Goal: Complete Application Form: Complete application form

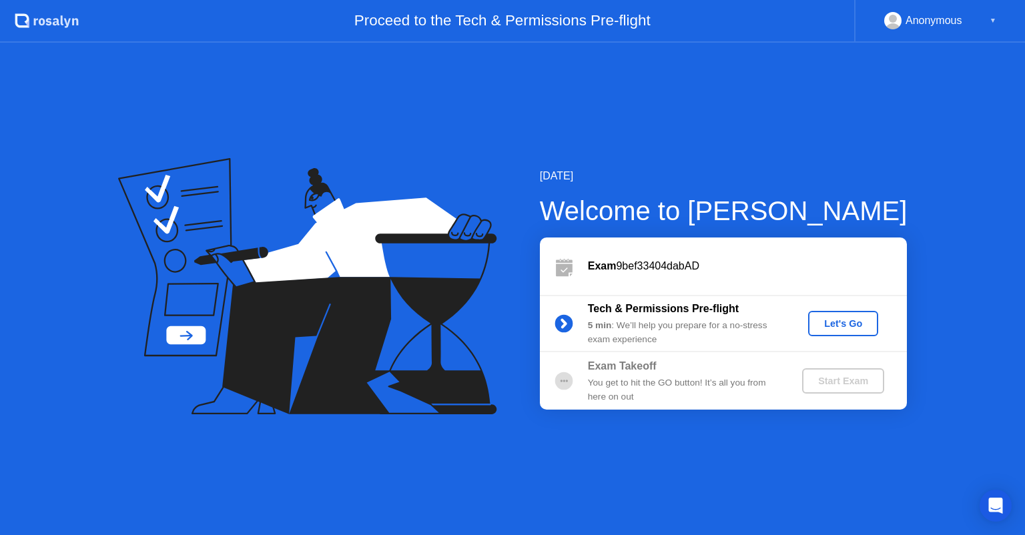
click at [848, 323] on div "Let's Go" at bounding box center [843, 323] width 59 height 11
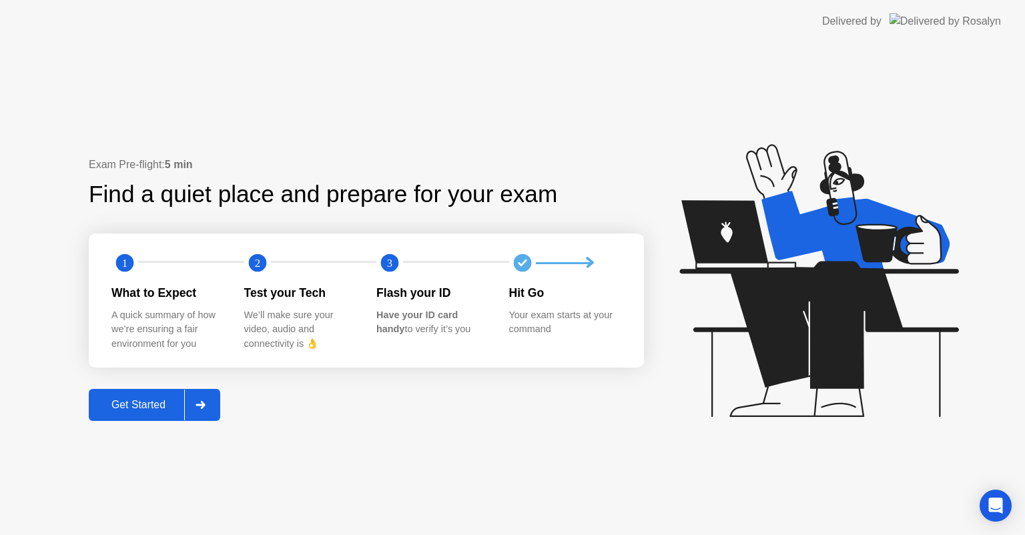
click at [160, 411] on div "Get Started" at bounding box center [138, 405] width 91 height 12
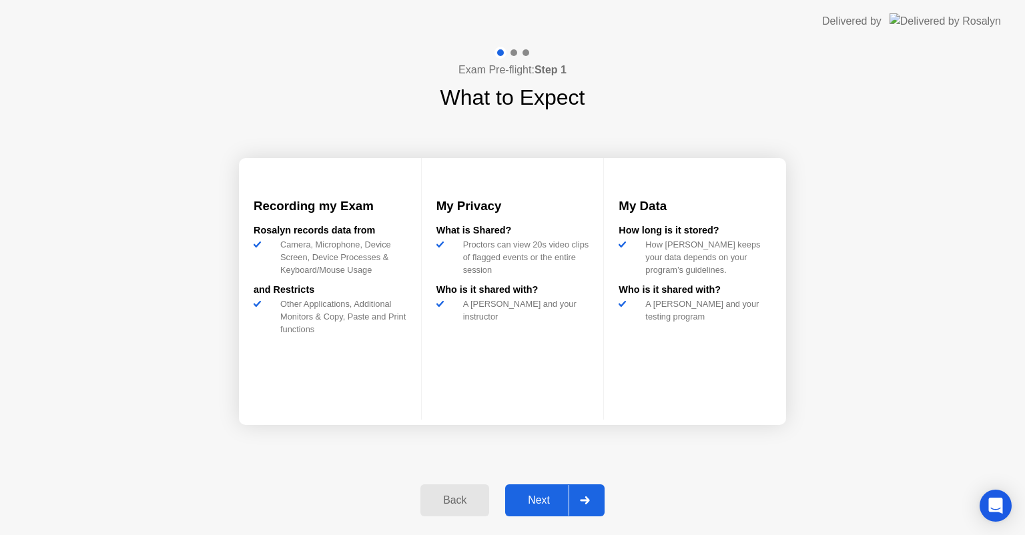
click at [534, 501] on div "Next" at bounding box center [538, 501] width 59 height 12
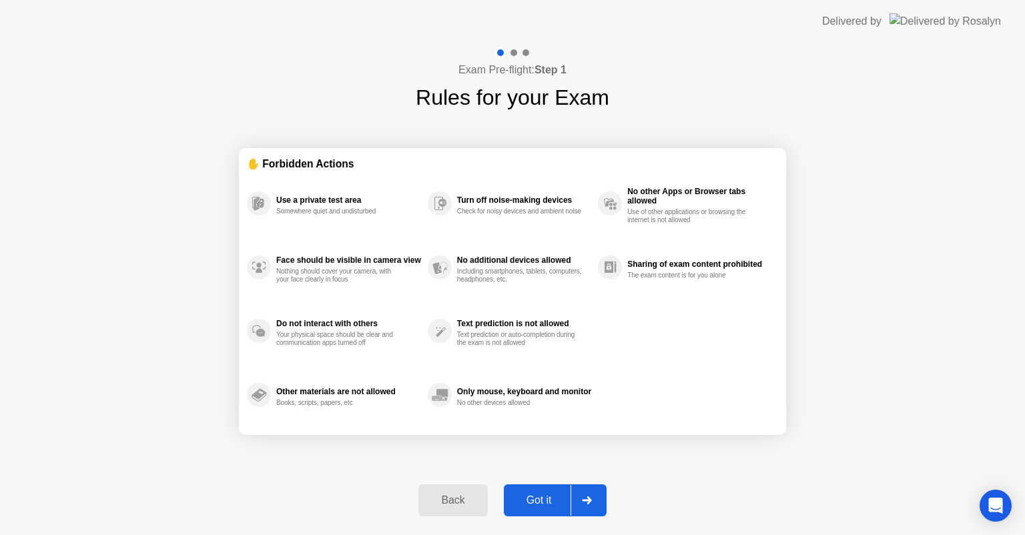
click at [534, 501] on div "Got it" at bounding box center [539, 501] width 63 height 12
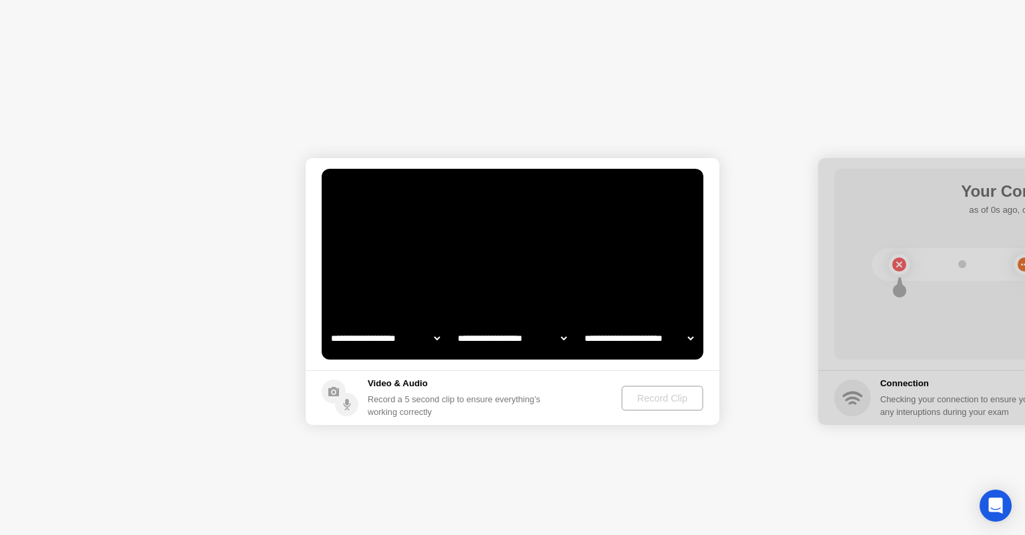
select select "**********"
select select "*******"
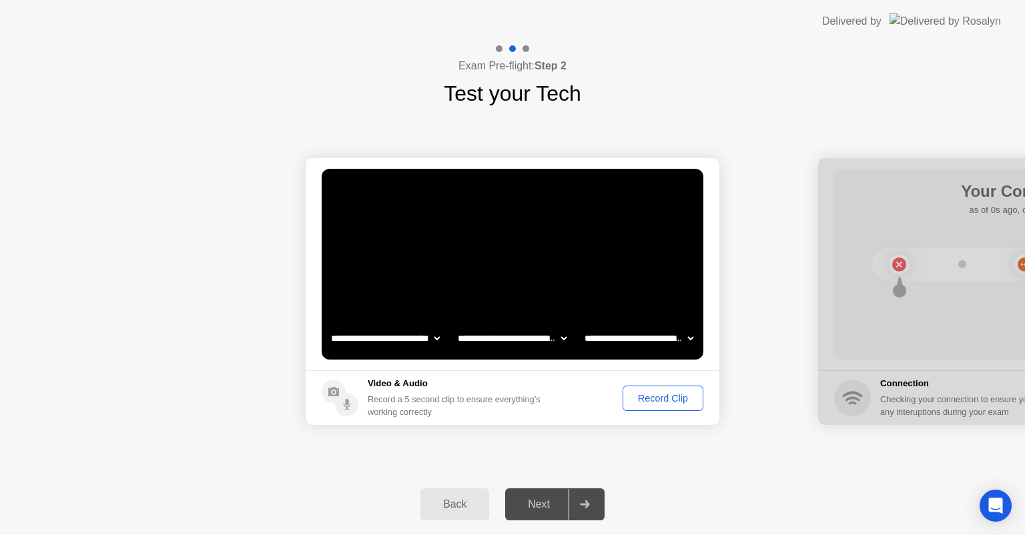
click at [644, 395] on div "Record Clip" at bounding box center [662, 398] width 71 height 11
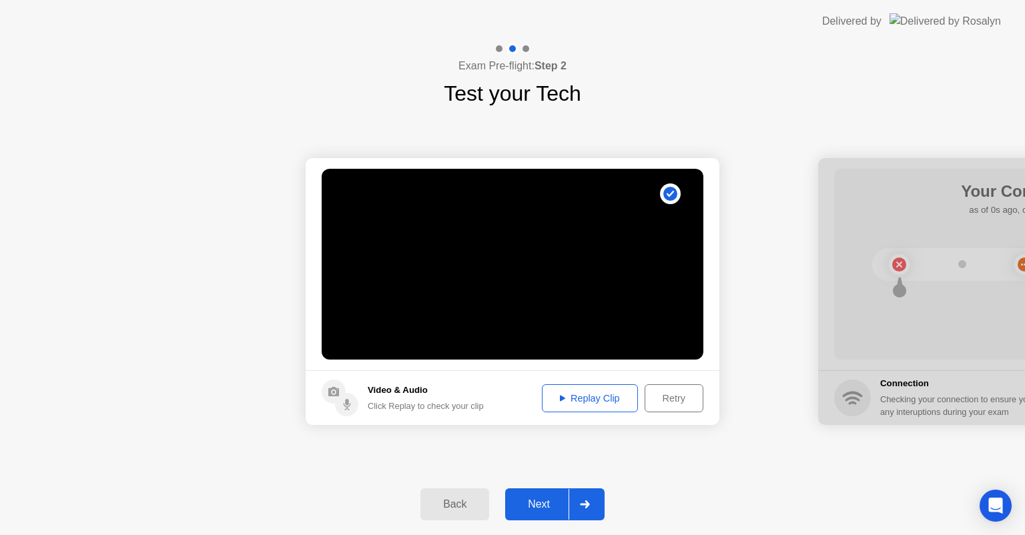
click at [539, 503] on div "Next" at bounding box center [538, 505] width 59 height 12
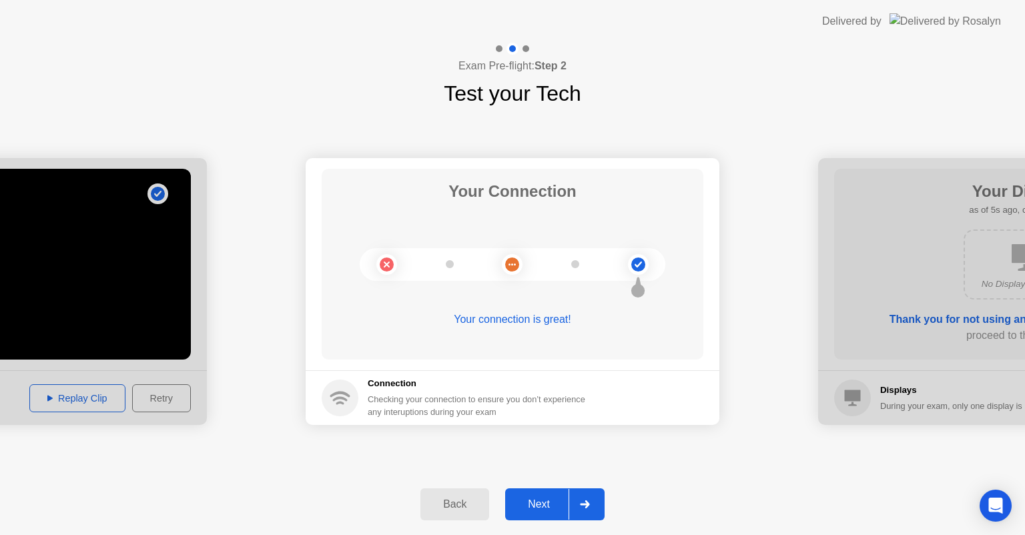
click at [539, 503] on div "Next" at bounding box center [538, 505] width 59 height 12
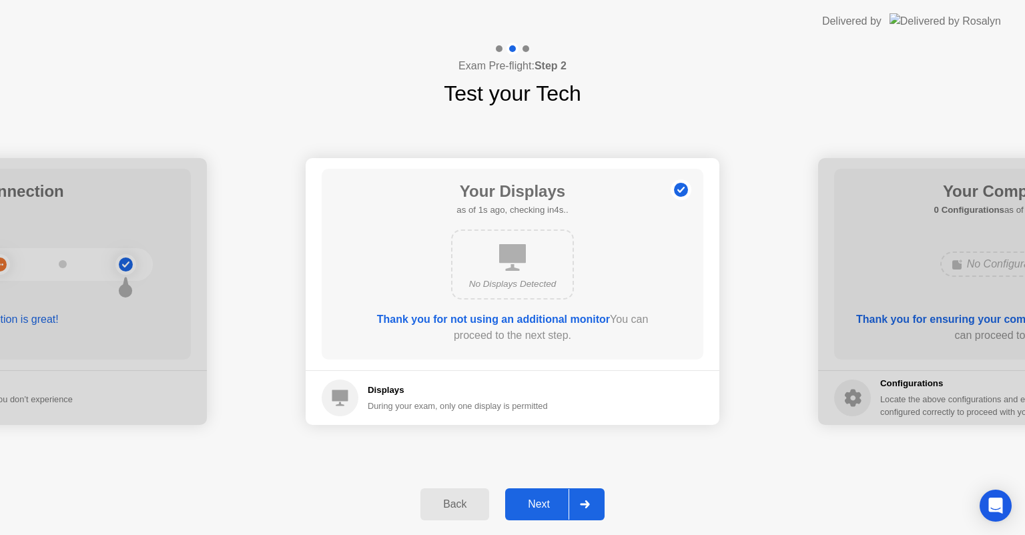
click at [539, 503] on div "Next" at bounding box center [538, 505] width 59 height 12
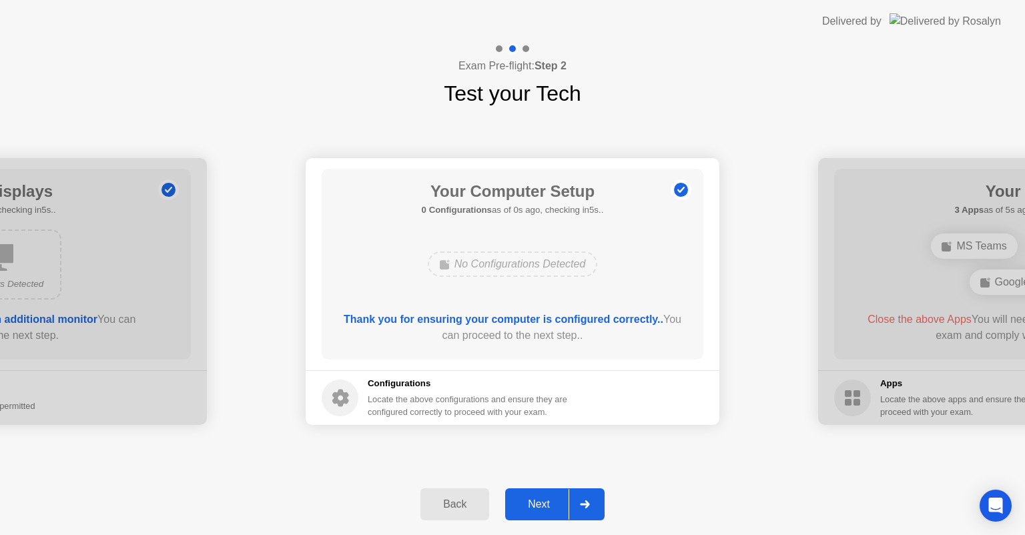
click at [539, 503] on div "Next" at bounding box center [538, 505] width 59 height 12
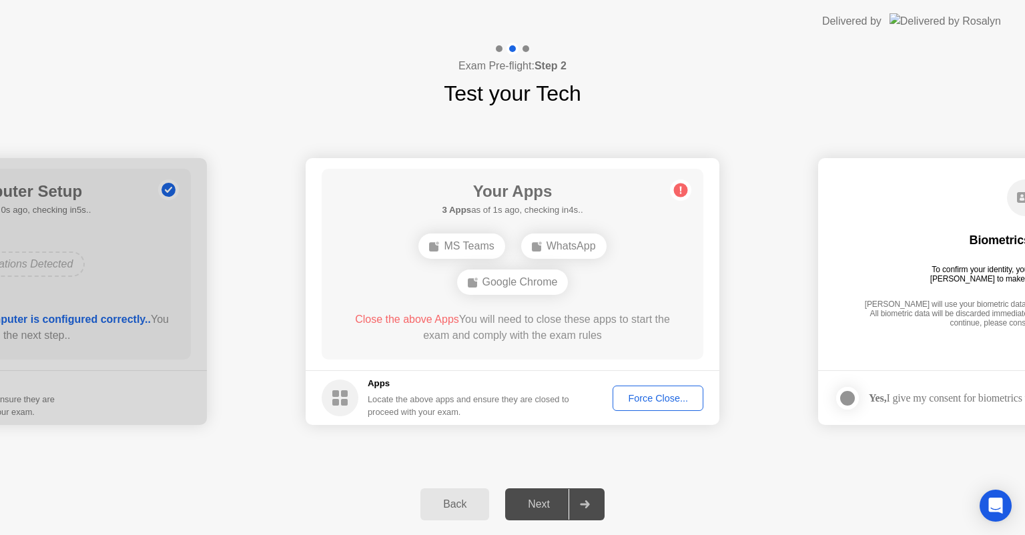
click at [641, 403] on div "Force Close..." at bounding box center [657, 398] width 81 height 11
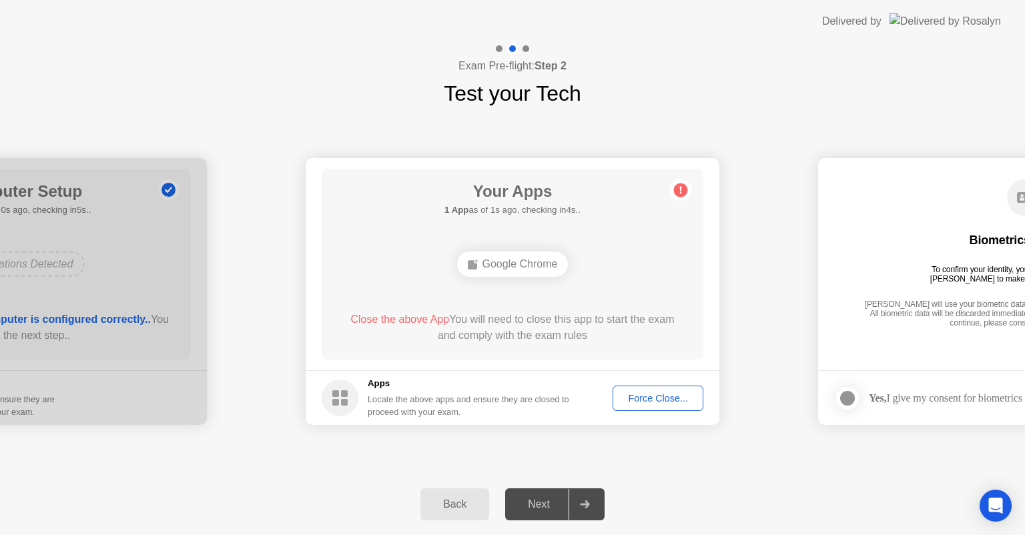
click at [429, 318] on span "Close the above App" at bounding box center [399, 319] width 99 height 11
click at [654, 400] on div "Force Close..." at bounding box center [657, 398] width 81 height 11
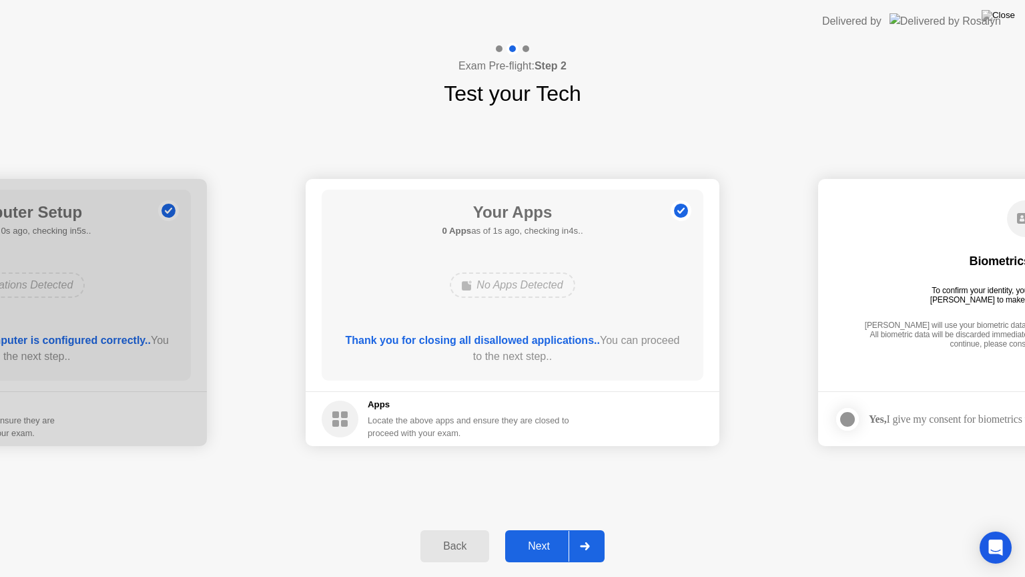
click at [537, 535] on div "Next" at bounding box center [538, 546] width 59 height 12
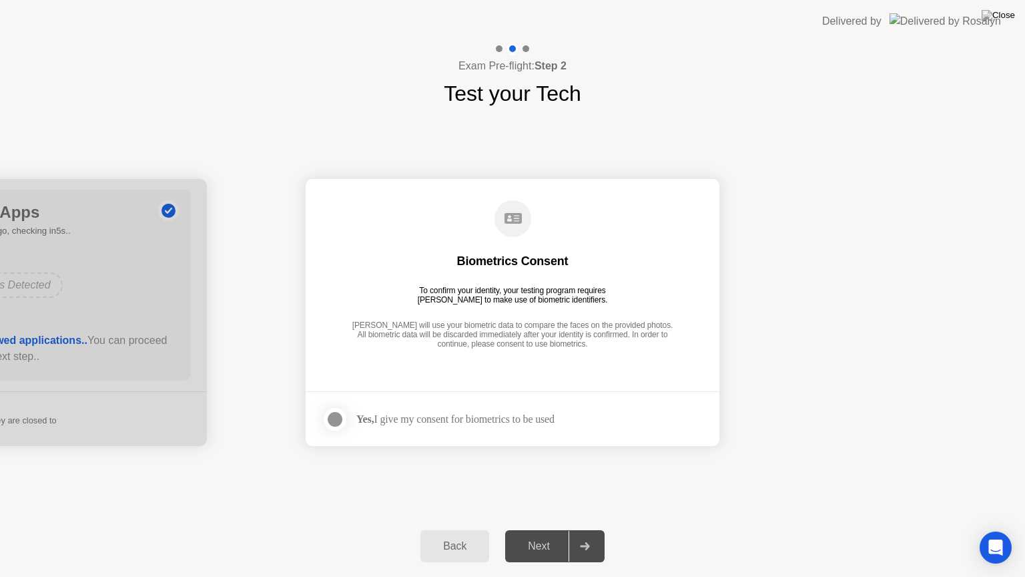
click at [337, 421] on div at bounding box center [335, 419] width 16 height 16
click at [533, 535] on button "Next" at bounding box center [554, 546] width 99 height 32
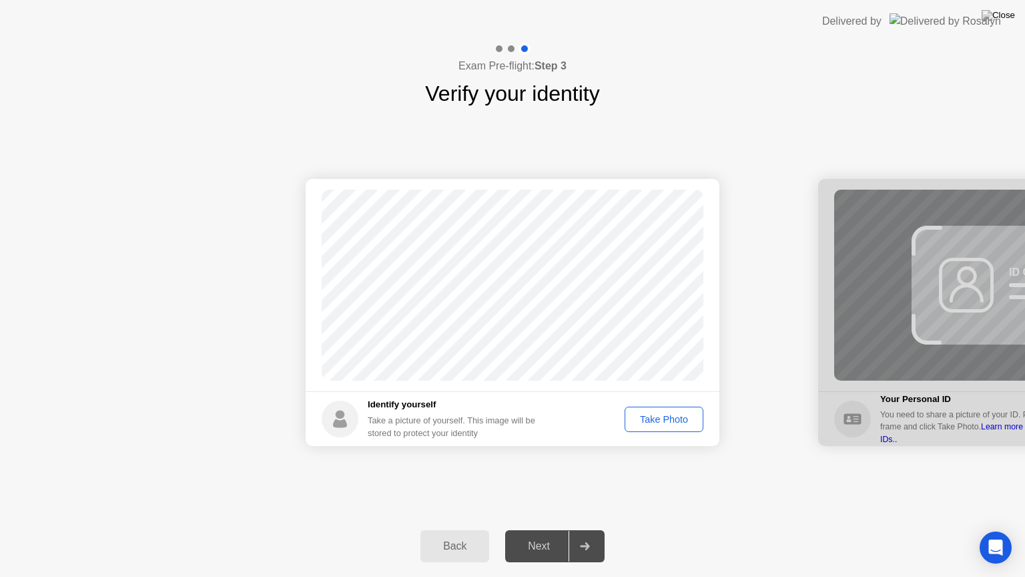
click at [662, 417] on div "Take Photo" at bounding box center [663, 419] width 69 height 11
click at [537, 535] on div "Next" at bounding box center [538, 546] width 59 height 12
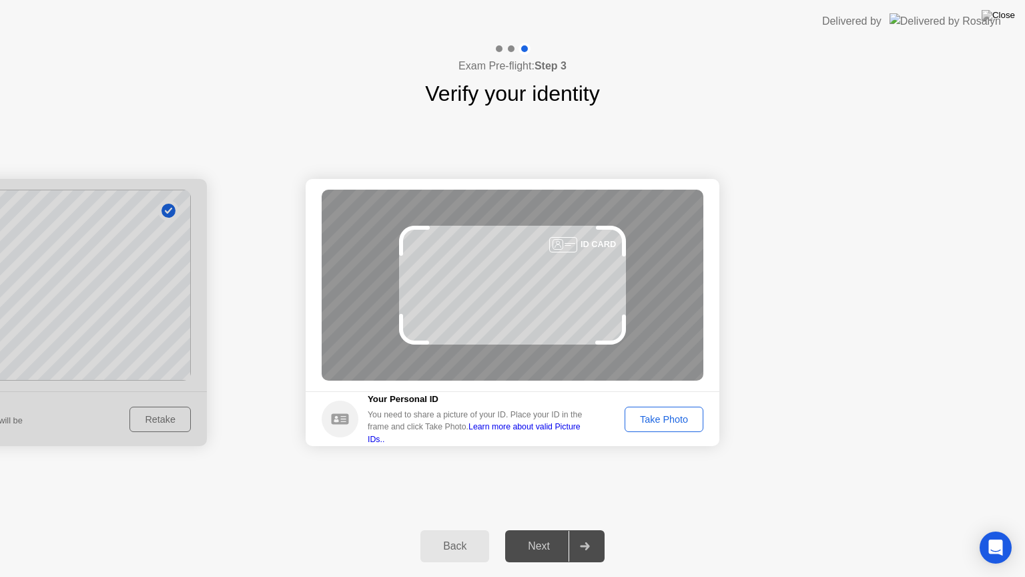
click at [667, 411] on button "Take Photo" at bounding box center [664, 419] width 79 height 25
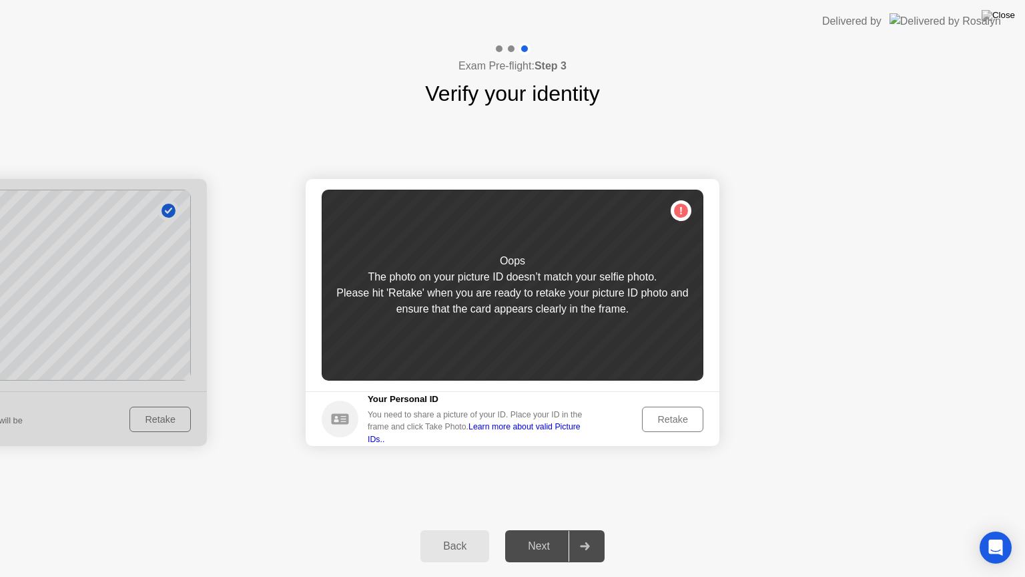
click at [667, 411] on button "Retake" at bounding box center [672, 419] width 61 height 25
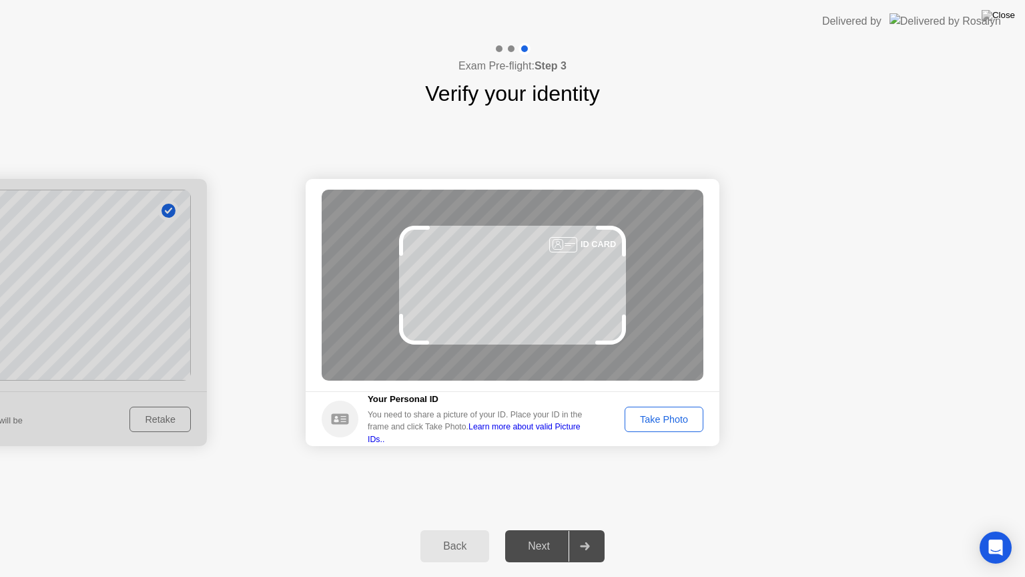
click at [667, 411] on button "Take Photo" at bounding box center [664, 419] width 79 height 25
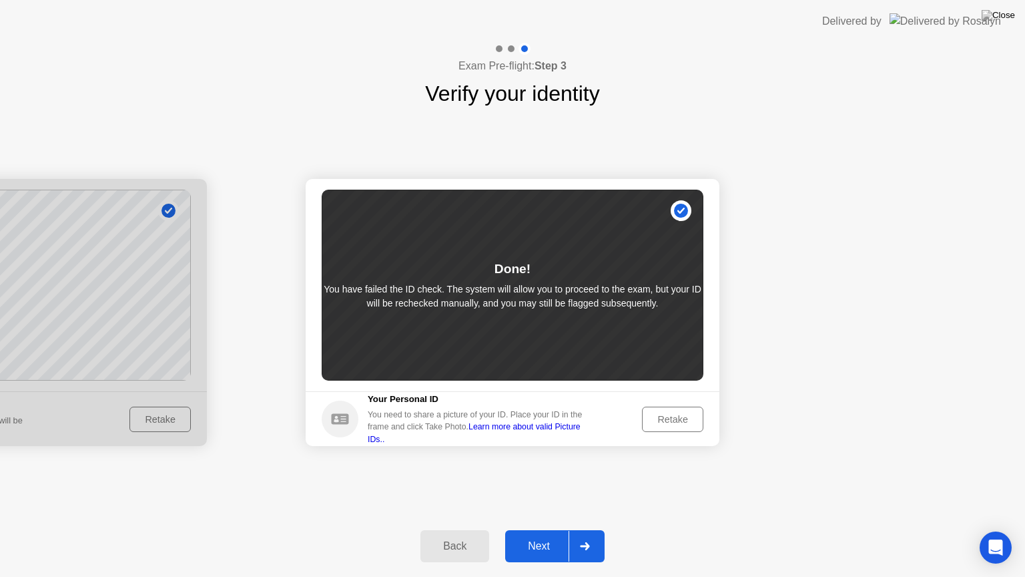
click at [545, 535] on div "Next" at bounding box center [538, 546] width 59 height 12
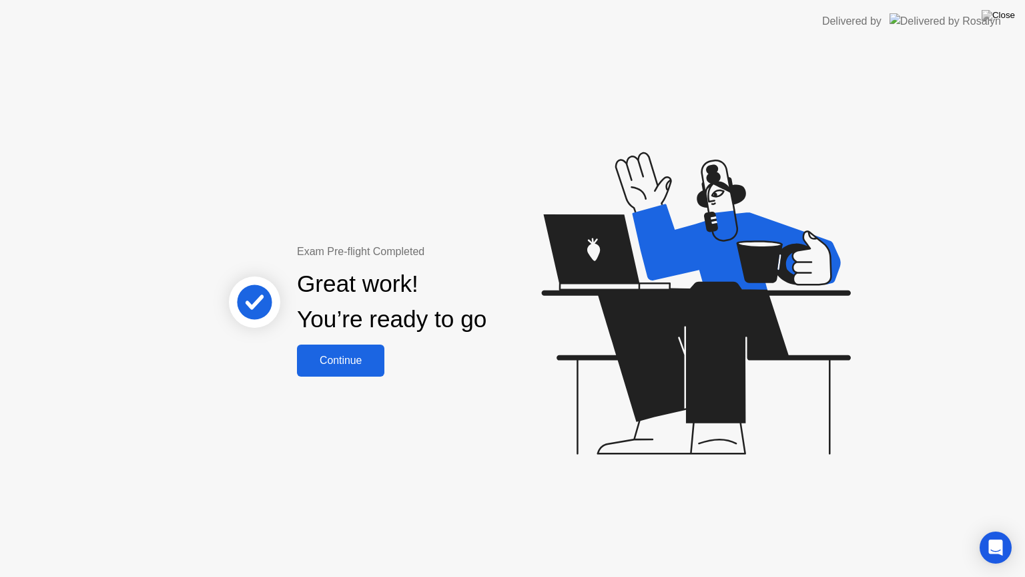
click at [340, 350] on button "Continue" at bounding box center [340, 360] width 87 height 32
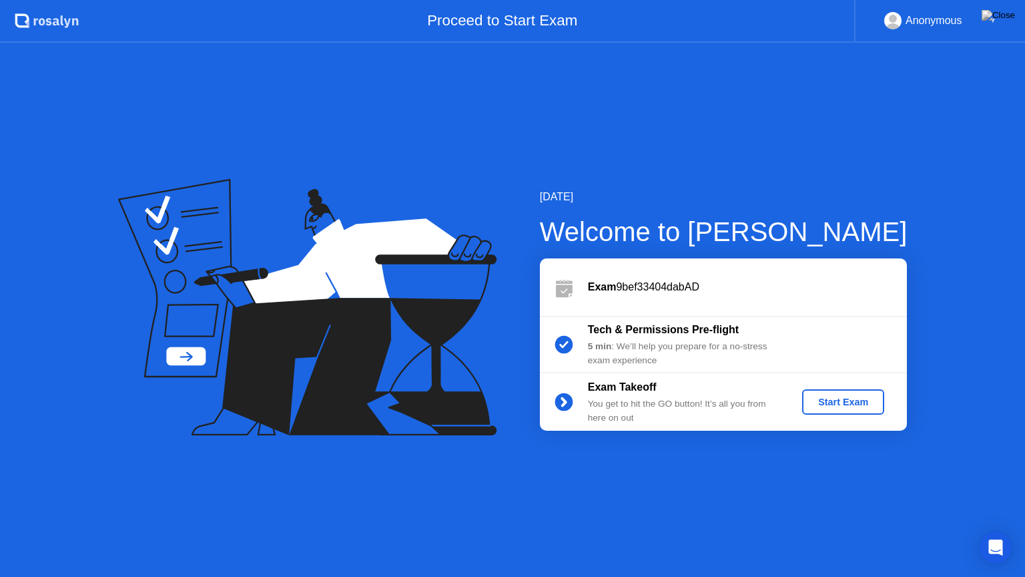
click at [856, 406] on div "Start Exam" at bounding box center [843, 402] width 71 height 11
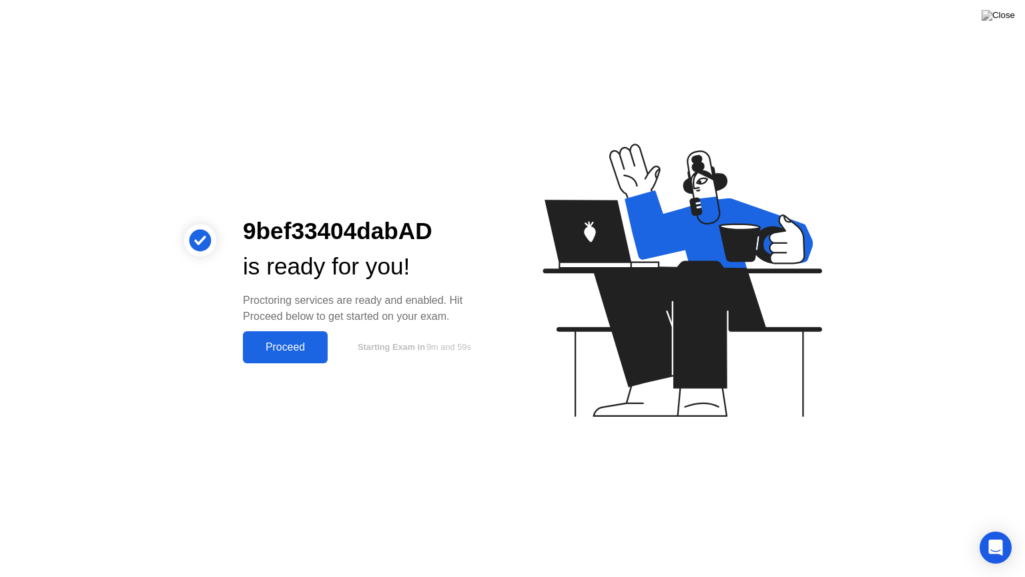
click at [286, 353] on div "Proceed" at bounding box center [285, 347] width 77 height 12
